Goal: Task Accomplishment & Management: Use online tool/utility

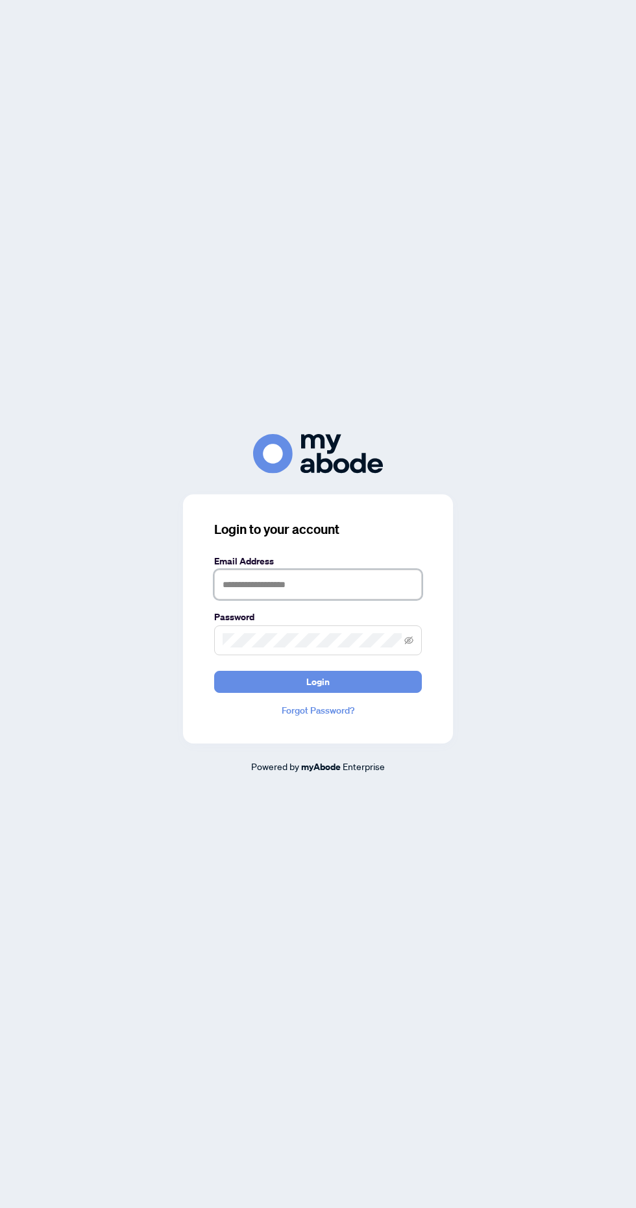
click at [368, 599] on input "text" at bounding box center [318, 585] width 208 height 30
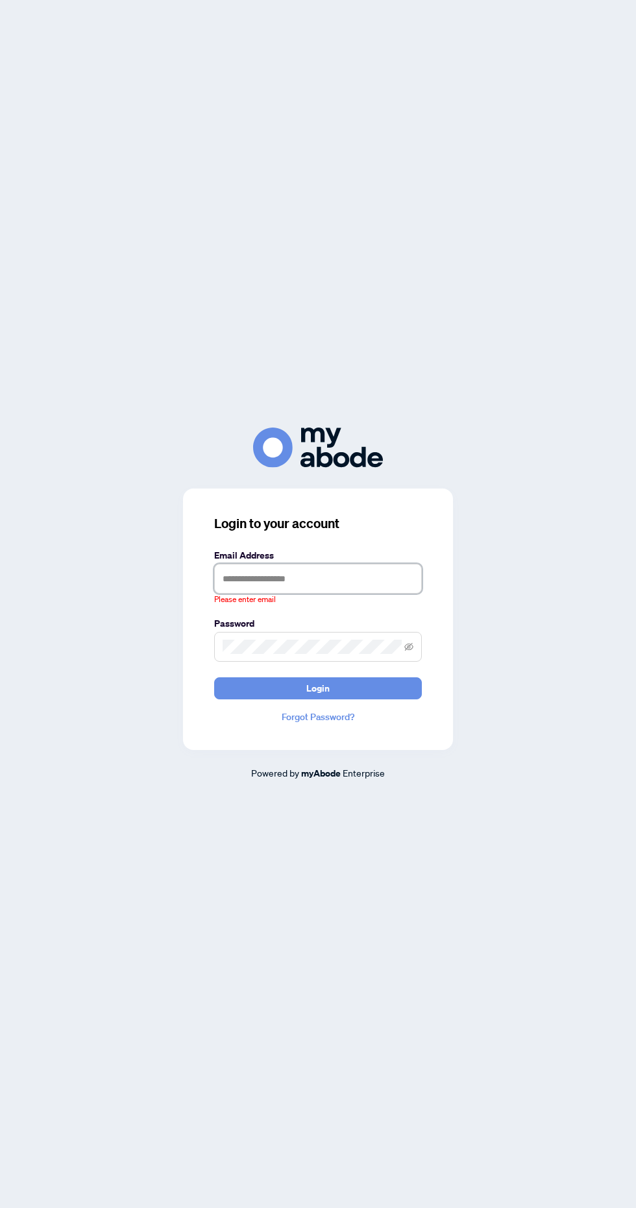
type input "**********"
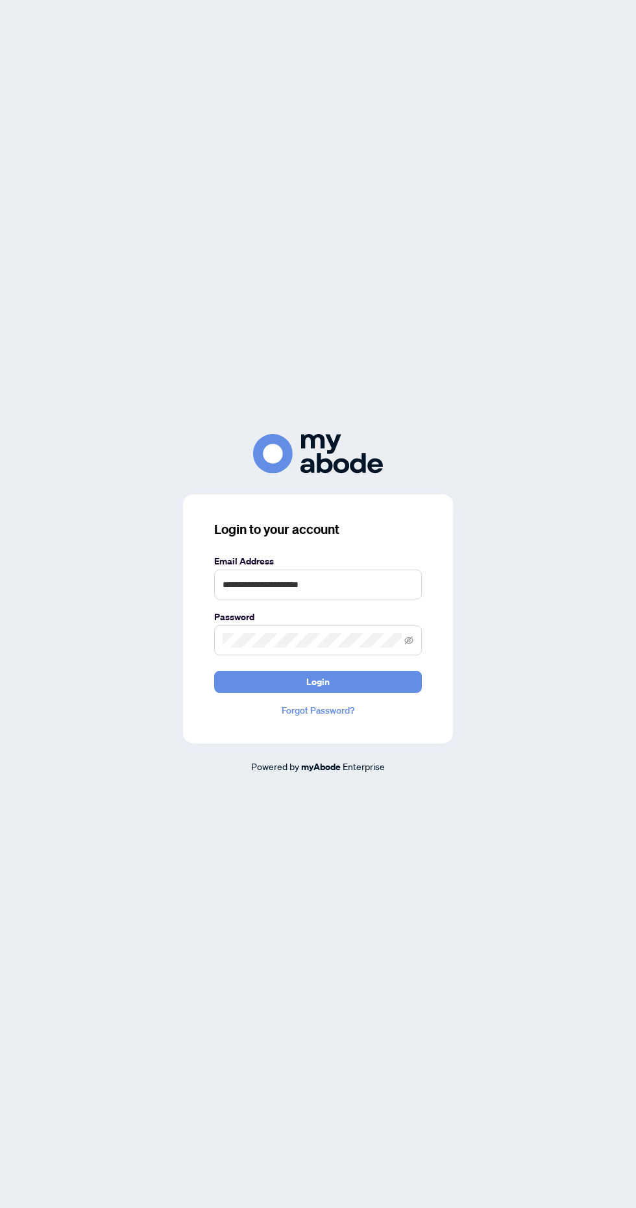
click at [214, 671] on button "Login" at bounding box center [318, 682] width 208 height 22
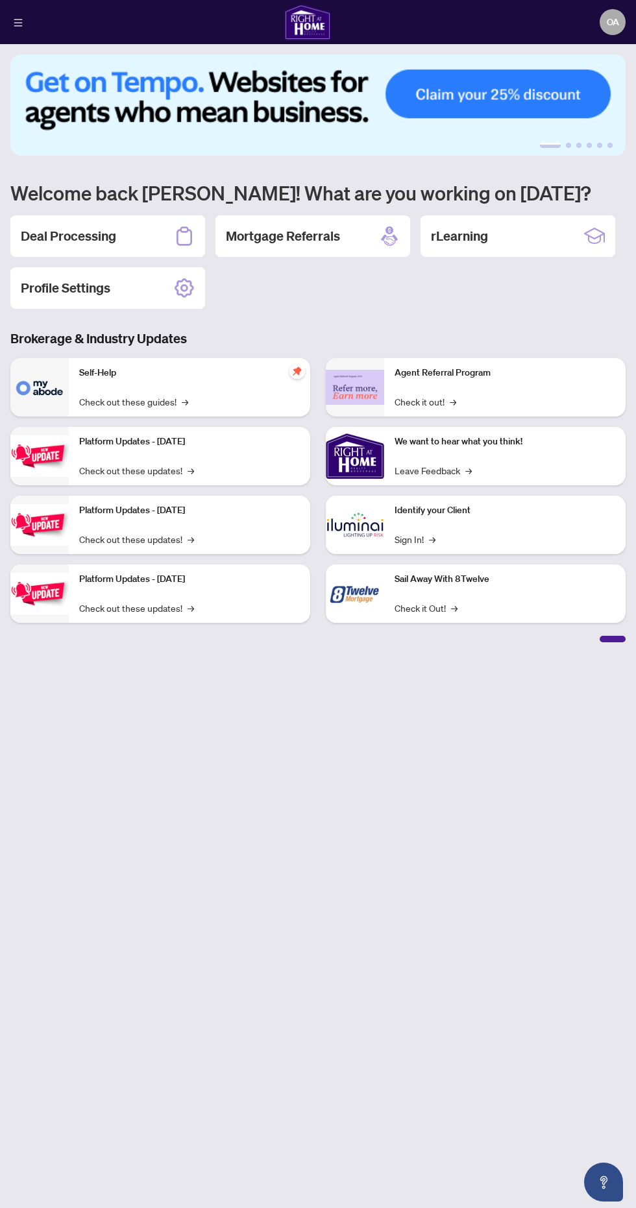
click at [68, 234] on h2 "Deal Processing" at bounding box center [68, 236] width 95 height 18
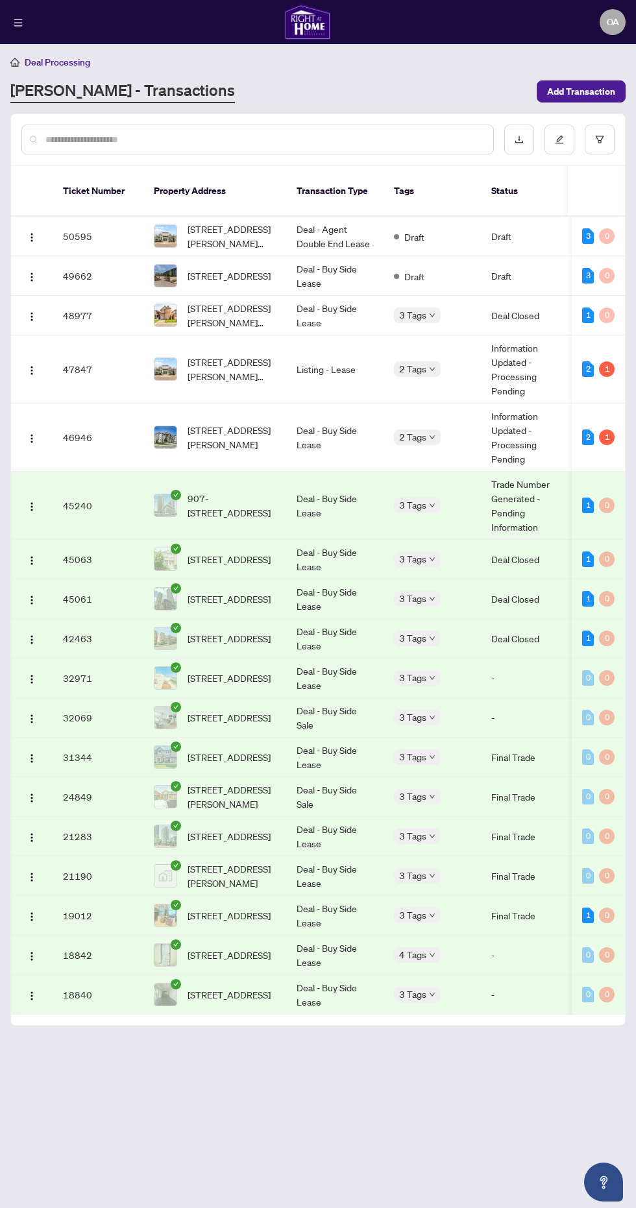
click at [31, 272] on img "button" at bounding box center [32, 277] width 10 height 10
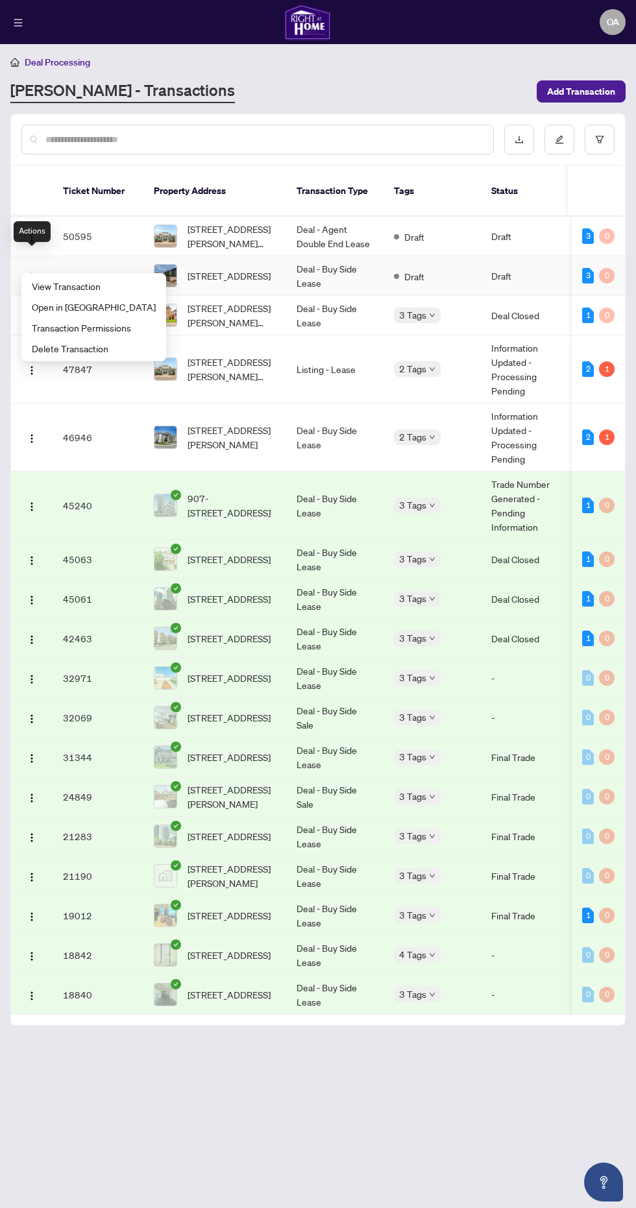
click at [60, 285] on span "View Transaction" at bounding box center [94, 286] width 124 height 14
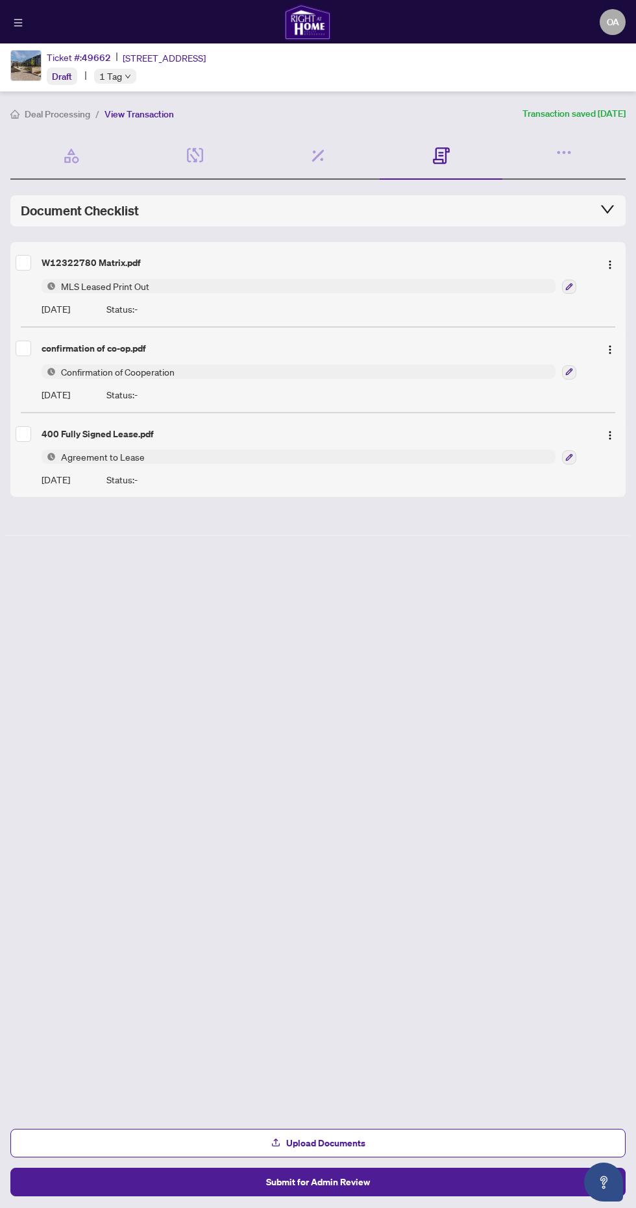
click at [77, 254] on div "W12322780 Matrix.pdf" at bounding box center [318, 262] width 605 height 21
click at [604, 263] on button "button" at bounding box center [609, 262] width 21 height 21
click at [563, 286] on span "View Document" at bounding box center [548, 288] width 124 height 14
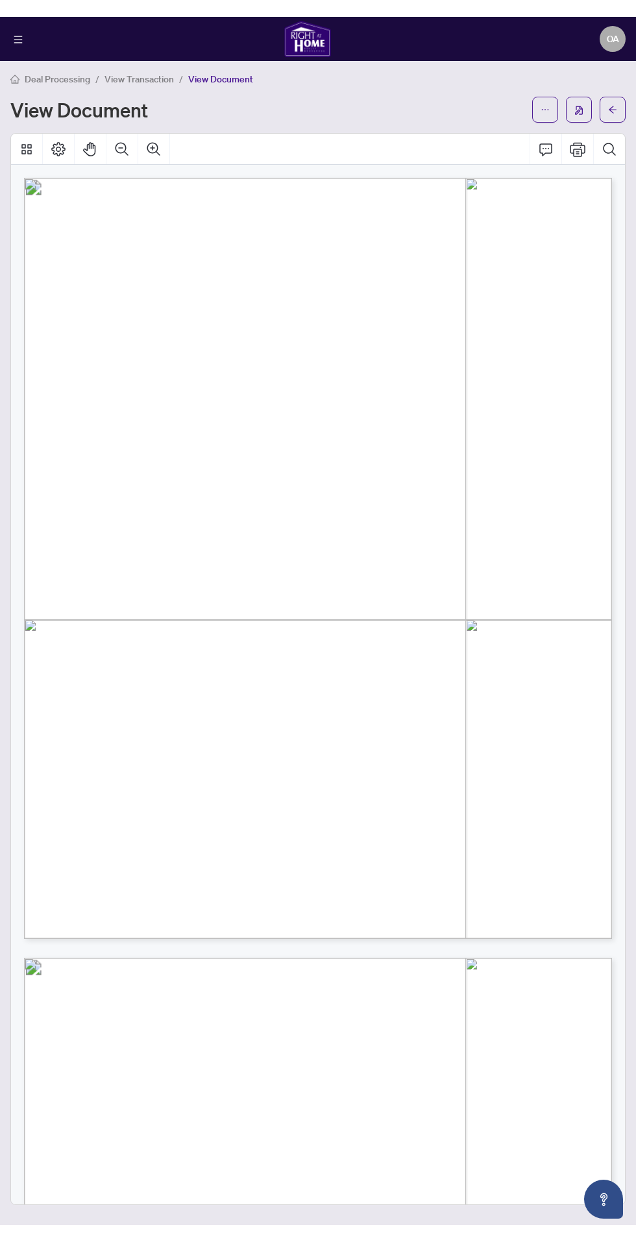
scroll to position [7, 0]
